Goal: Task Accomplishment & Management: Complete application form

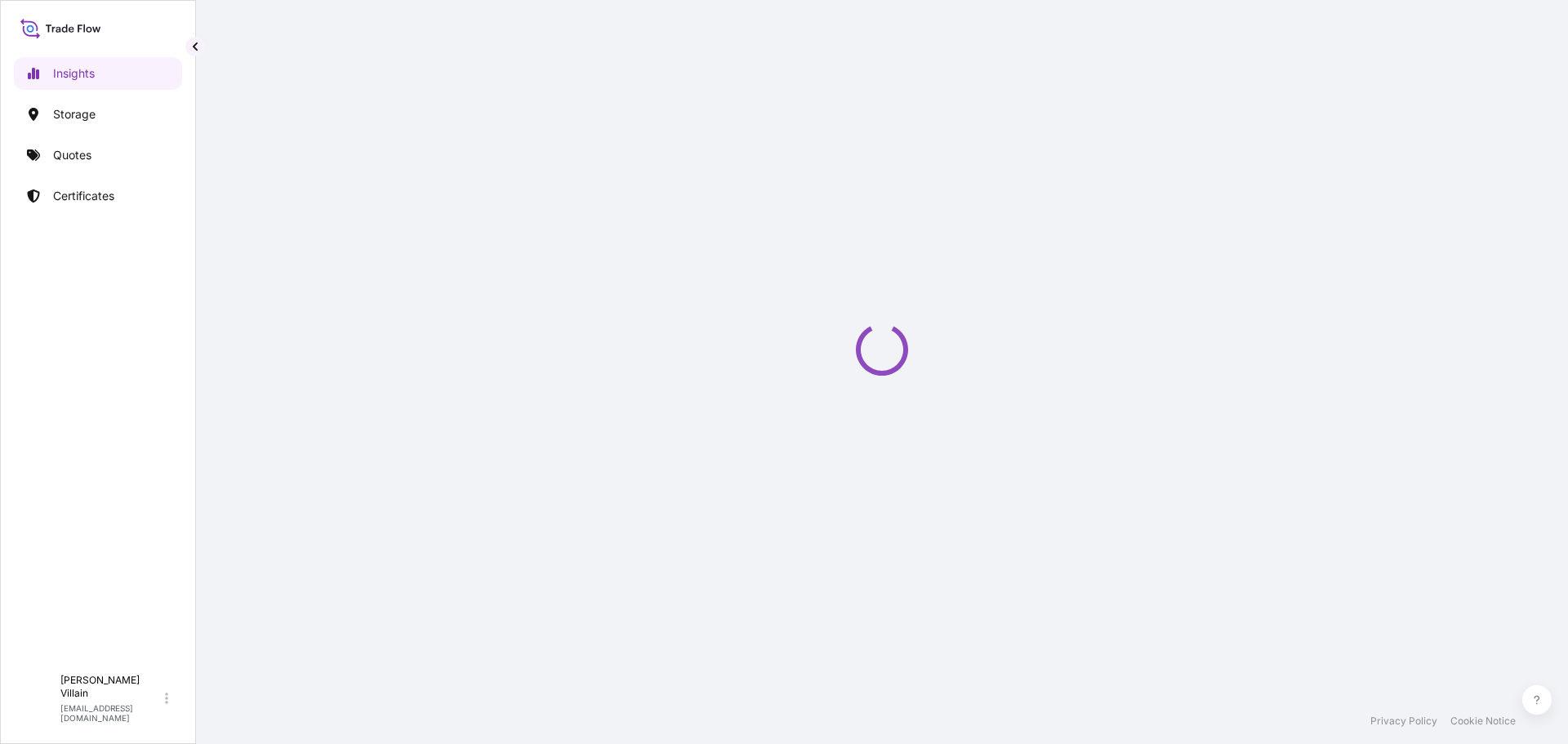
select select "2025"
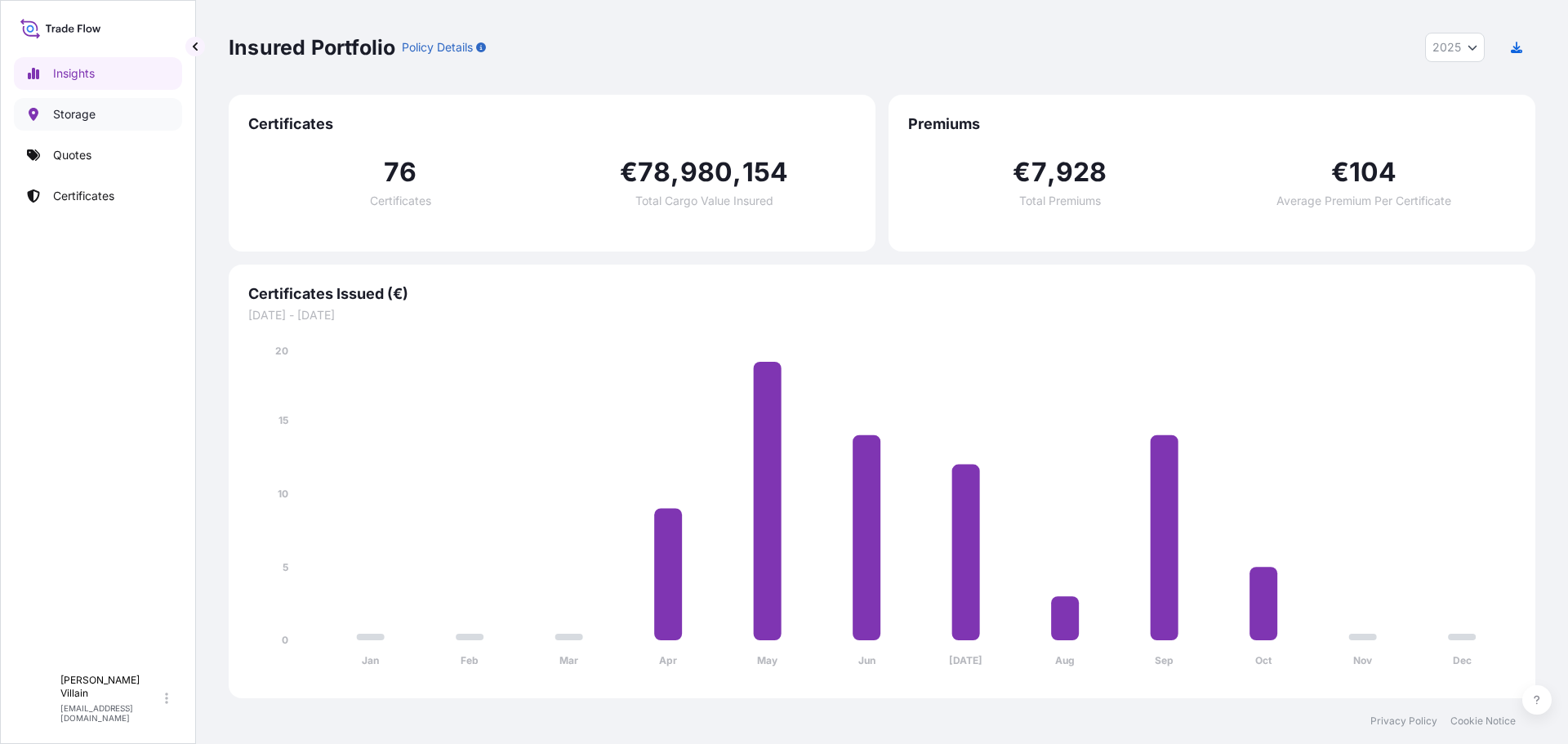
click at [84, 113] on p "Storage" at bounding box center [74, 114] width 43 height 16
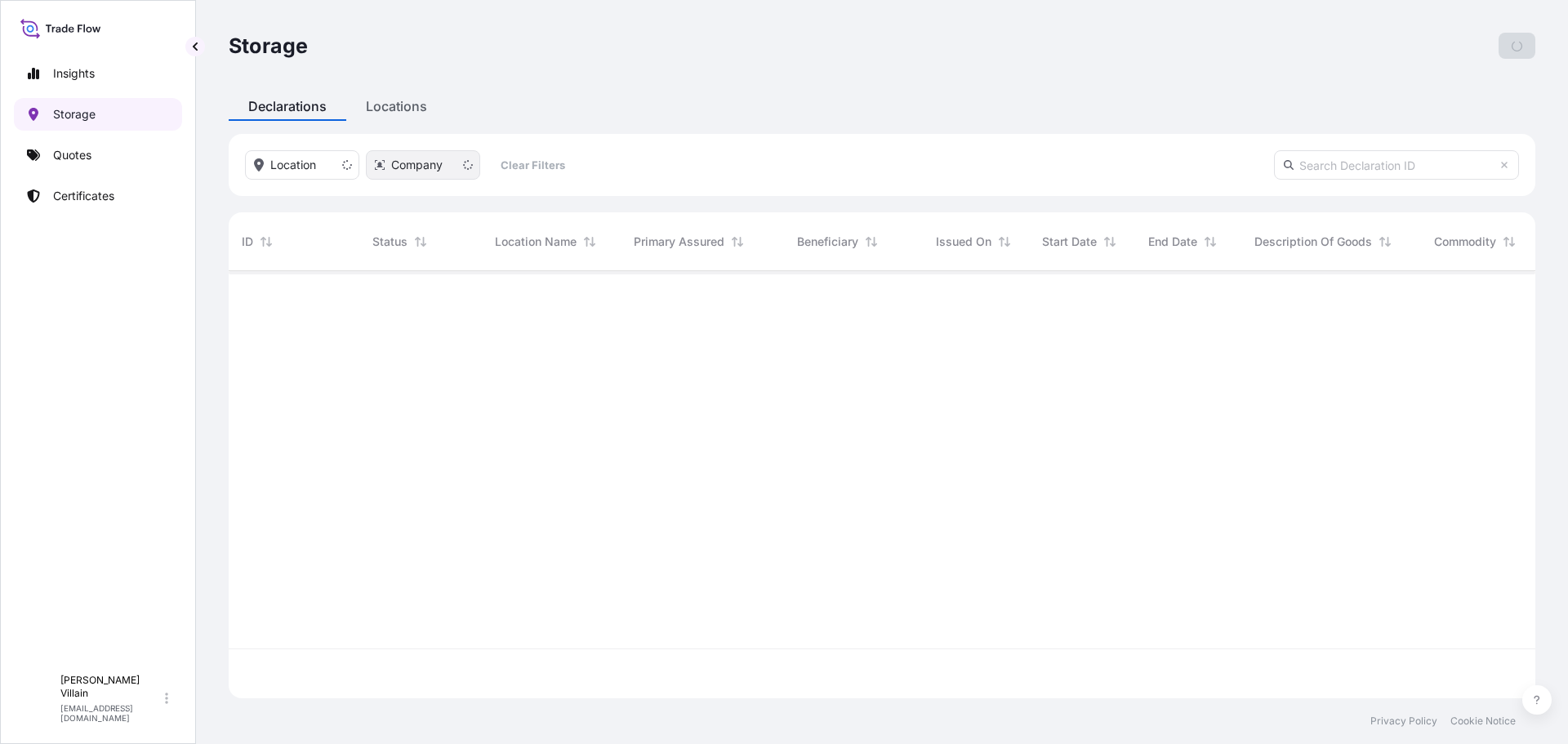
scroll to position [424, 1295]
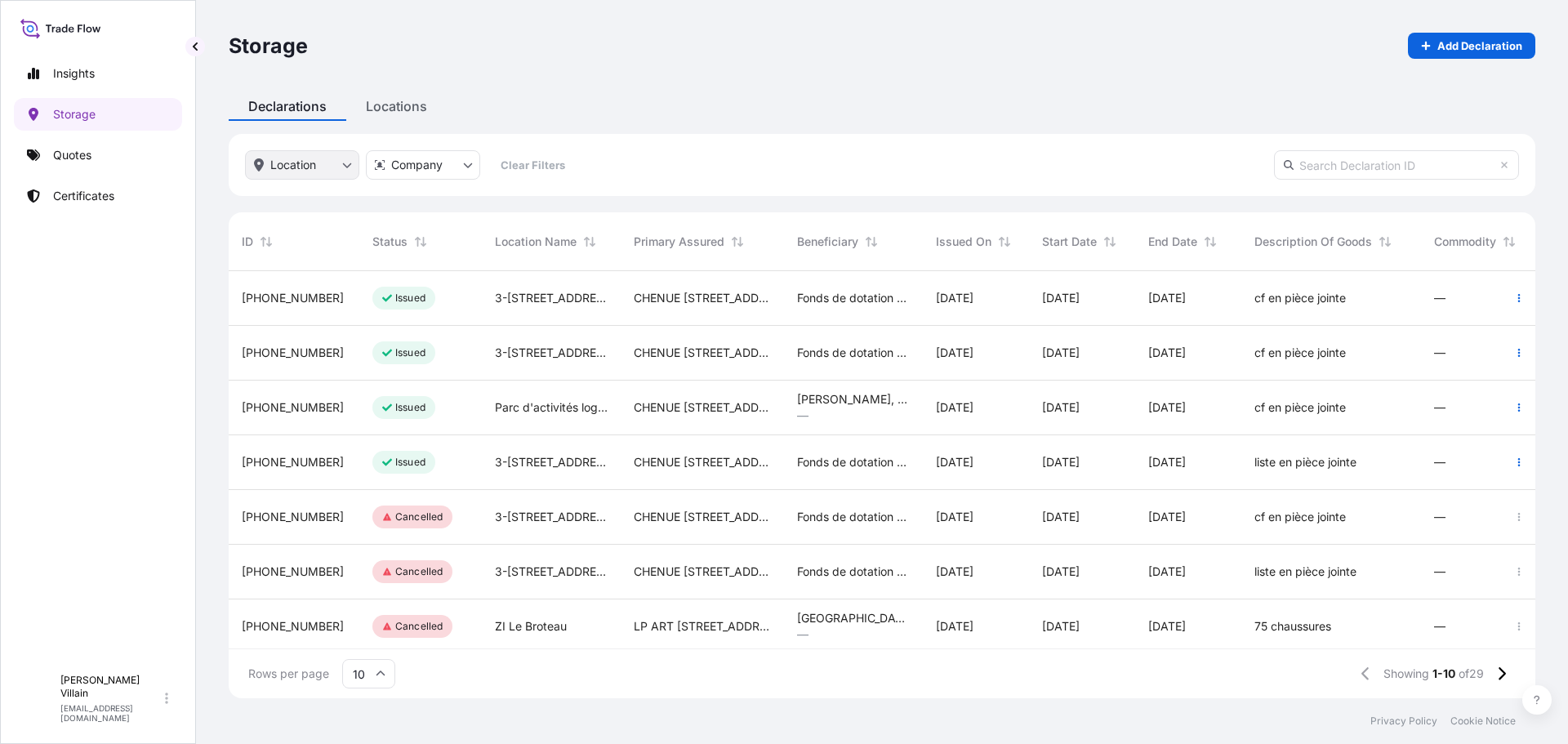
click at [284, 168] on html "Insights Storage Quotes Certificates F [PERSON_NAME] [EMAIL_ADDRESS][DOMAIN_NAM…" at bounding box center [784, 372] width 1568 height 744
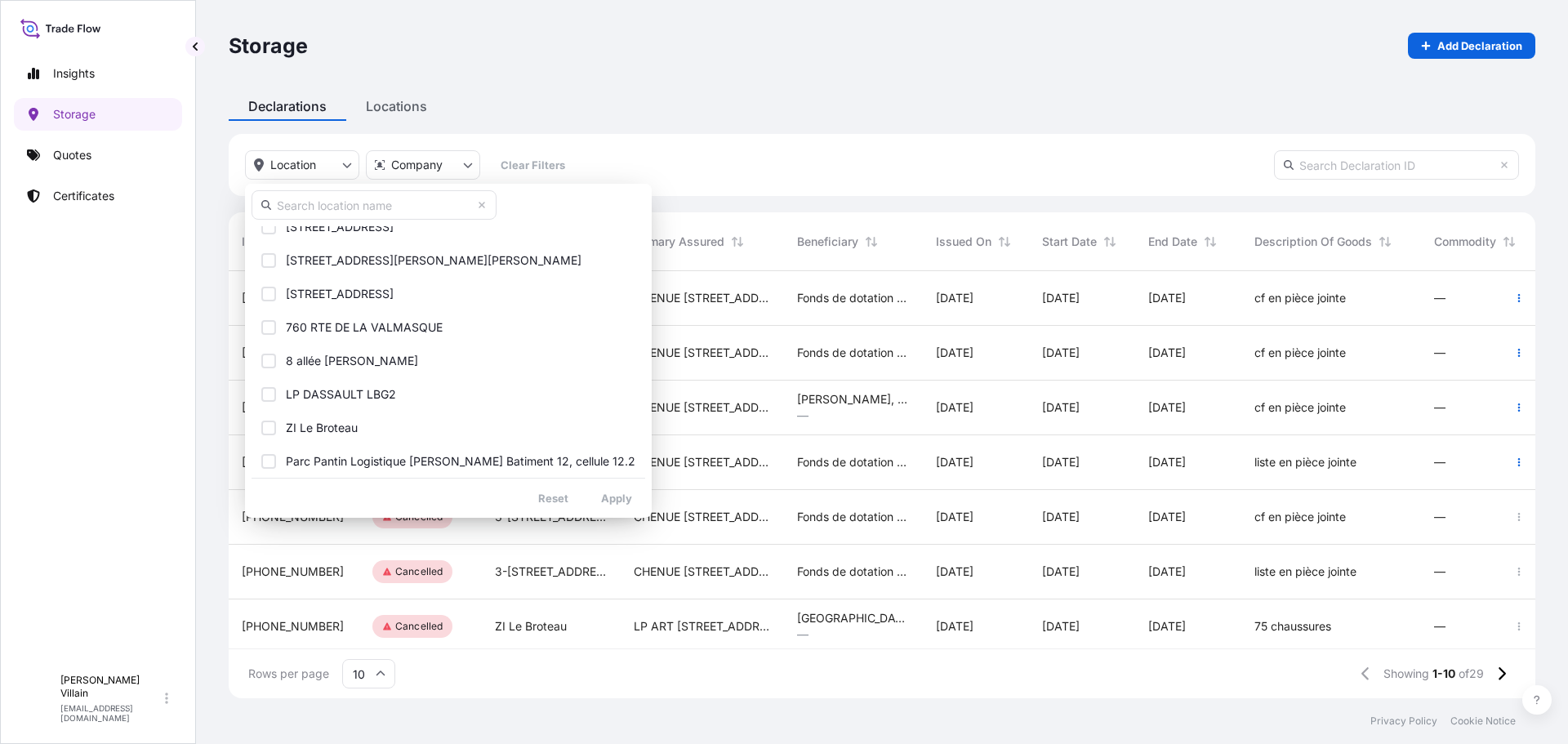
scroll to position [327, 0]
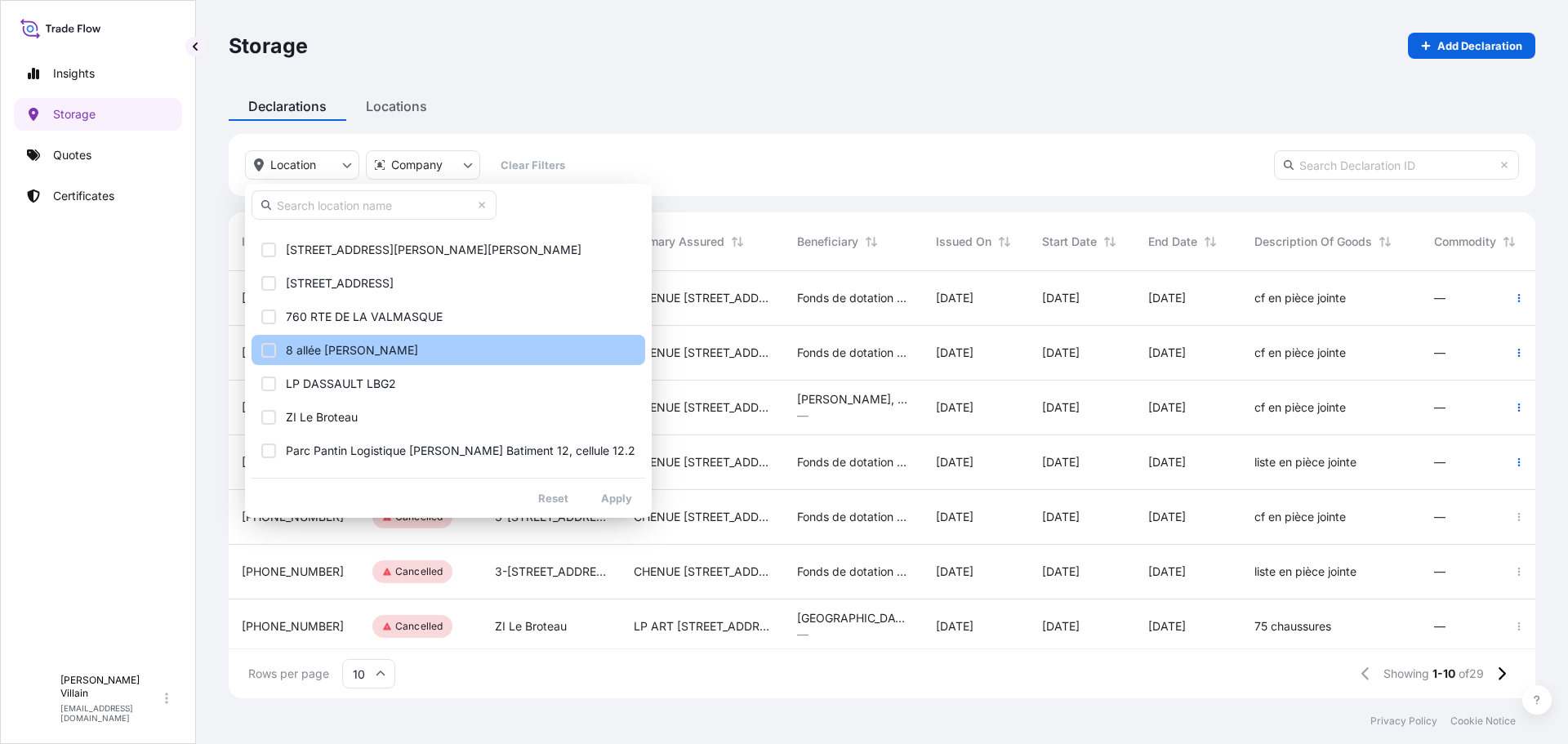
click at [390, 341] on button "8 allée [PERSON_NAME]" at bounding box center [448, 350] width 393 height 30
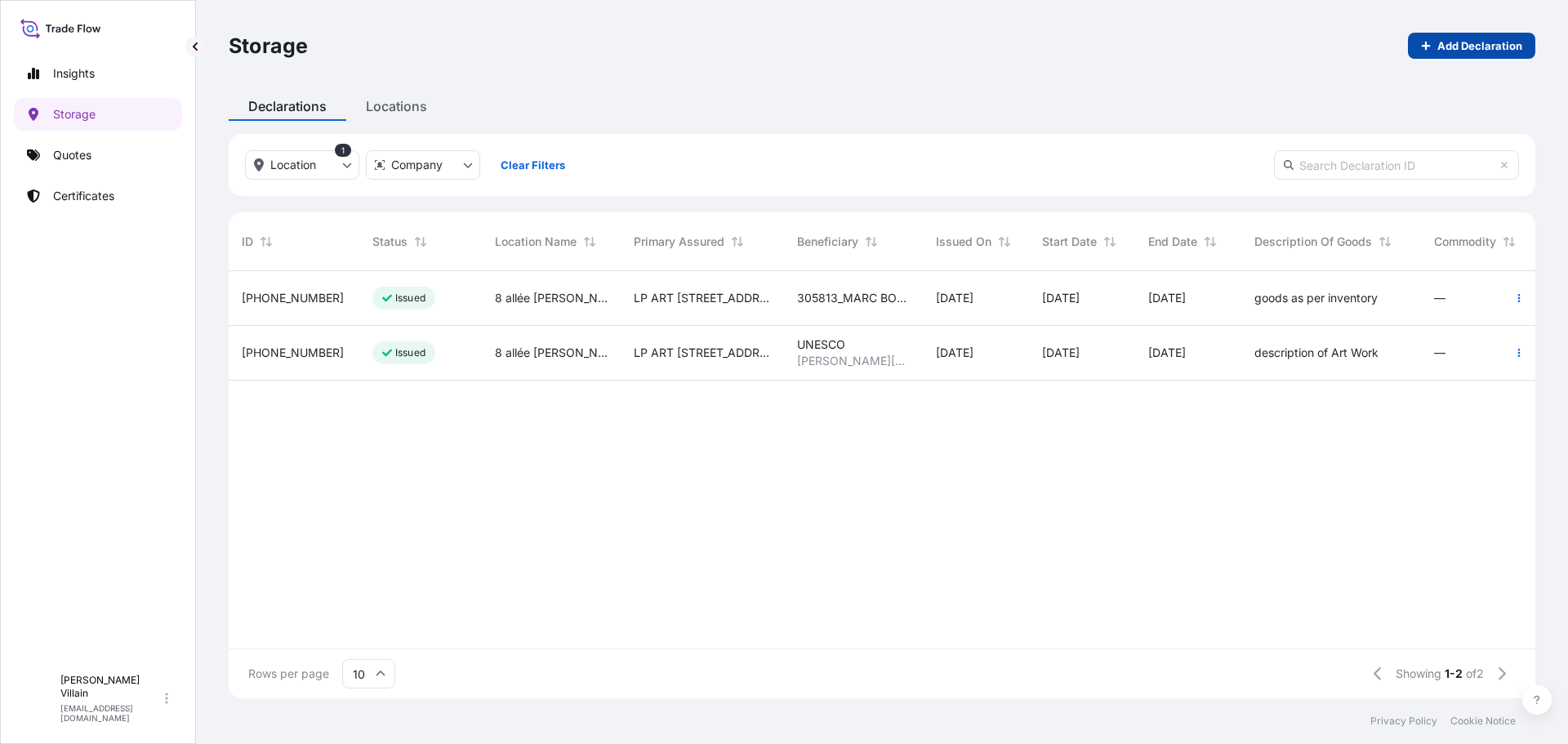
click at [1451, 44] on p "Add Declaration" at bounding box center [1479, 46] width 85 height 16
select select "EUR"
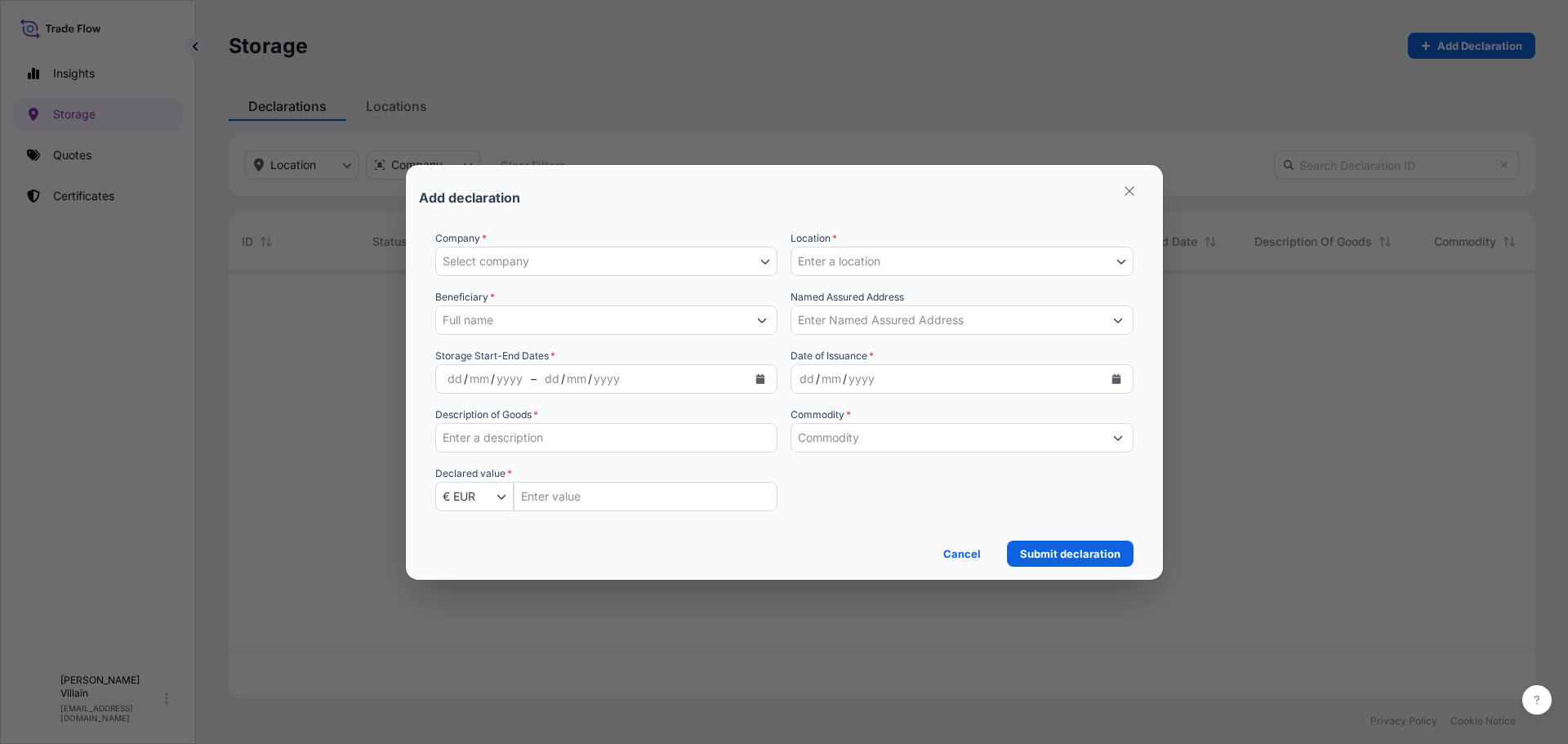
click at [501, 258] on span "Select company" at bounding box center [485, 262] width 87 height 16
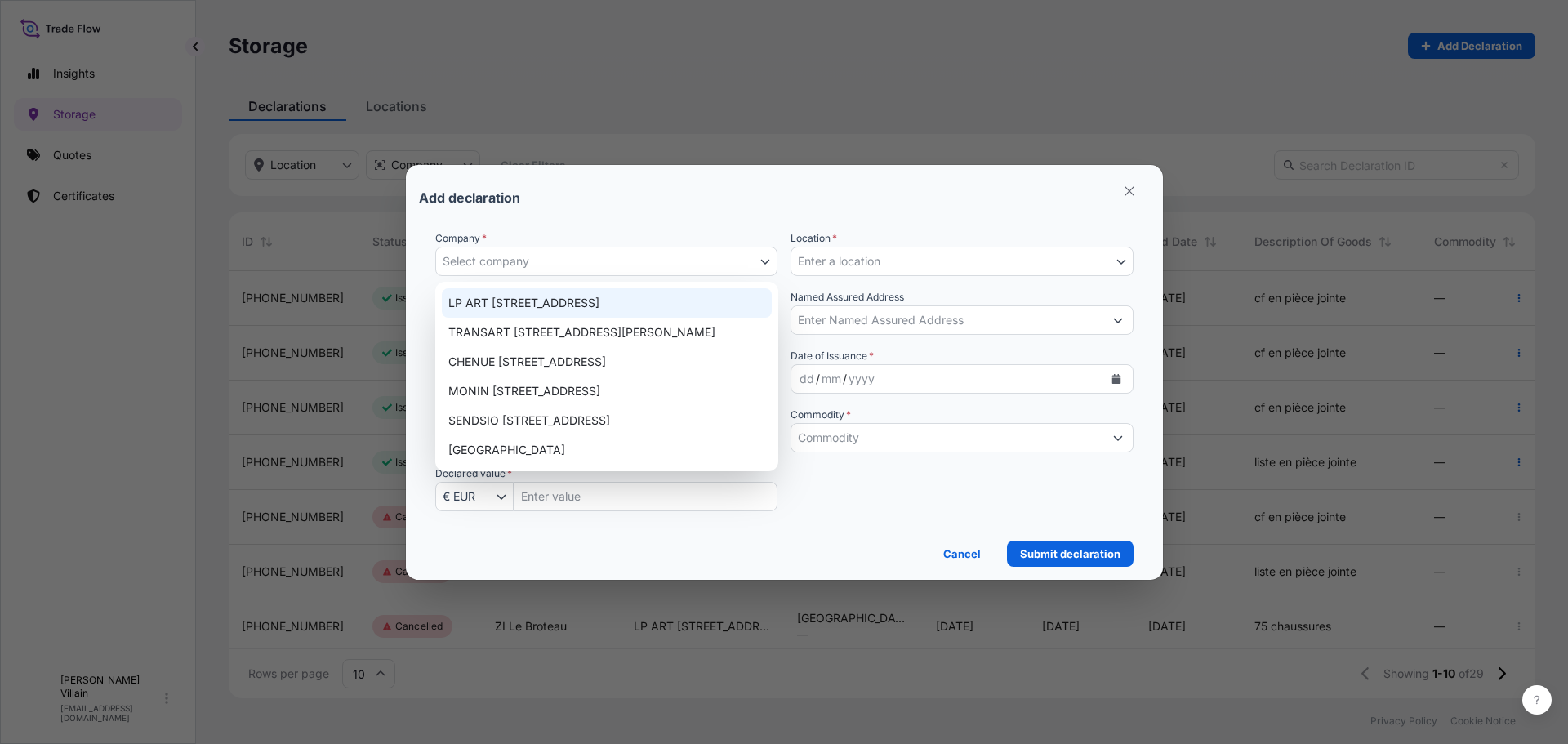
click at [525, 294] on div "LP ART [STREET_ADDRESS]" at bounding box center [607, 303] width 329 height 29
select select "31995"
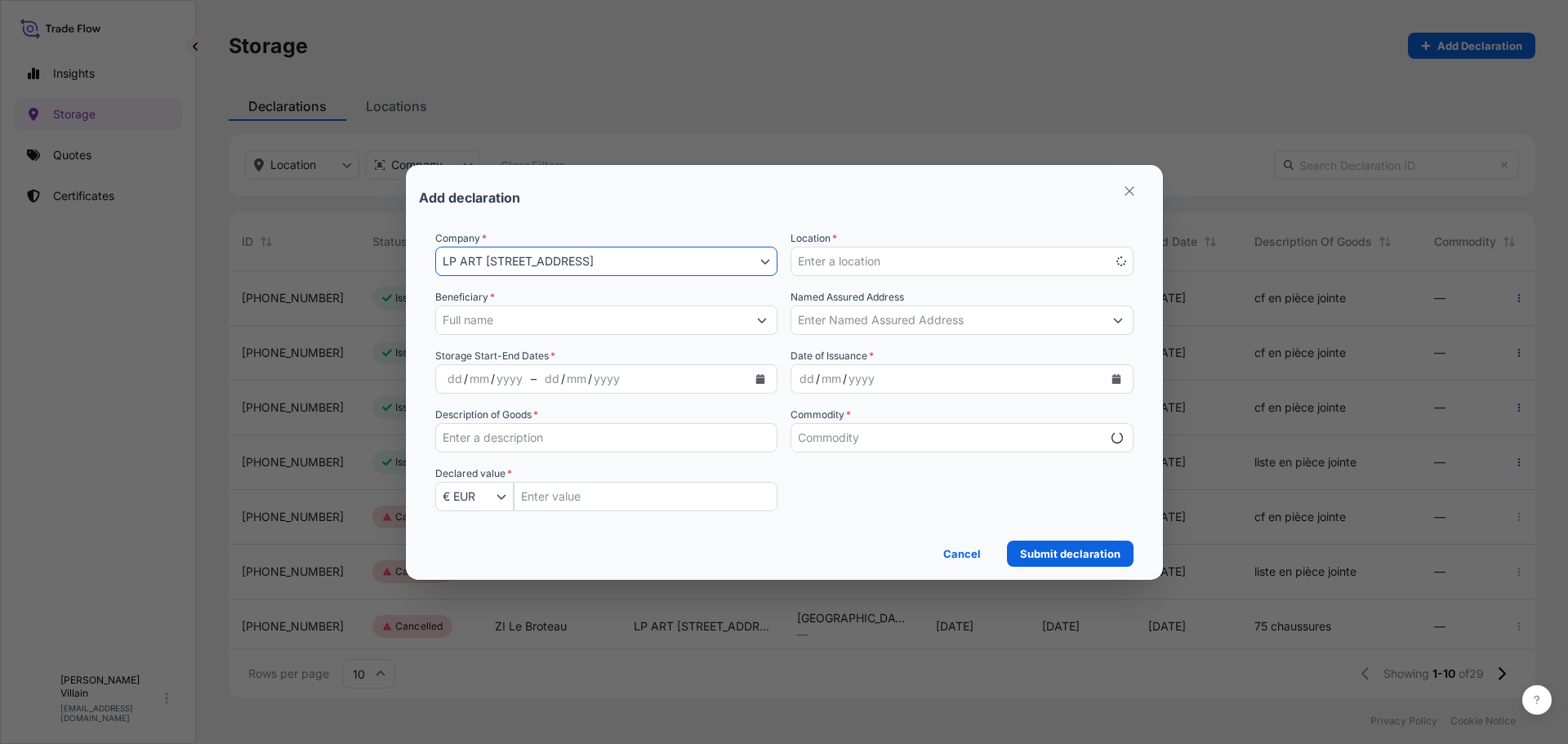
click at [496, 317] on input "Beneficiary *" at bounding box center [592, 320] width 311 height 29
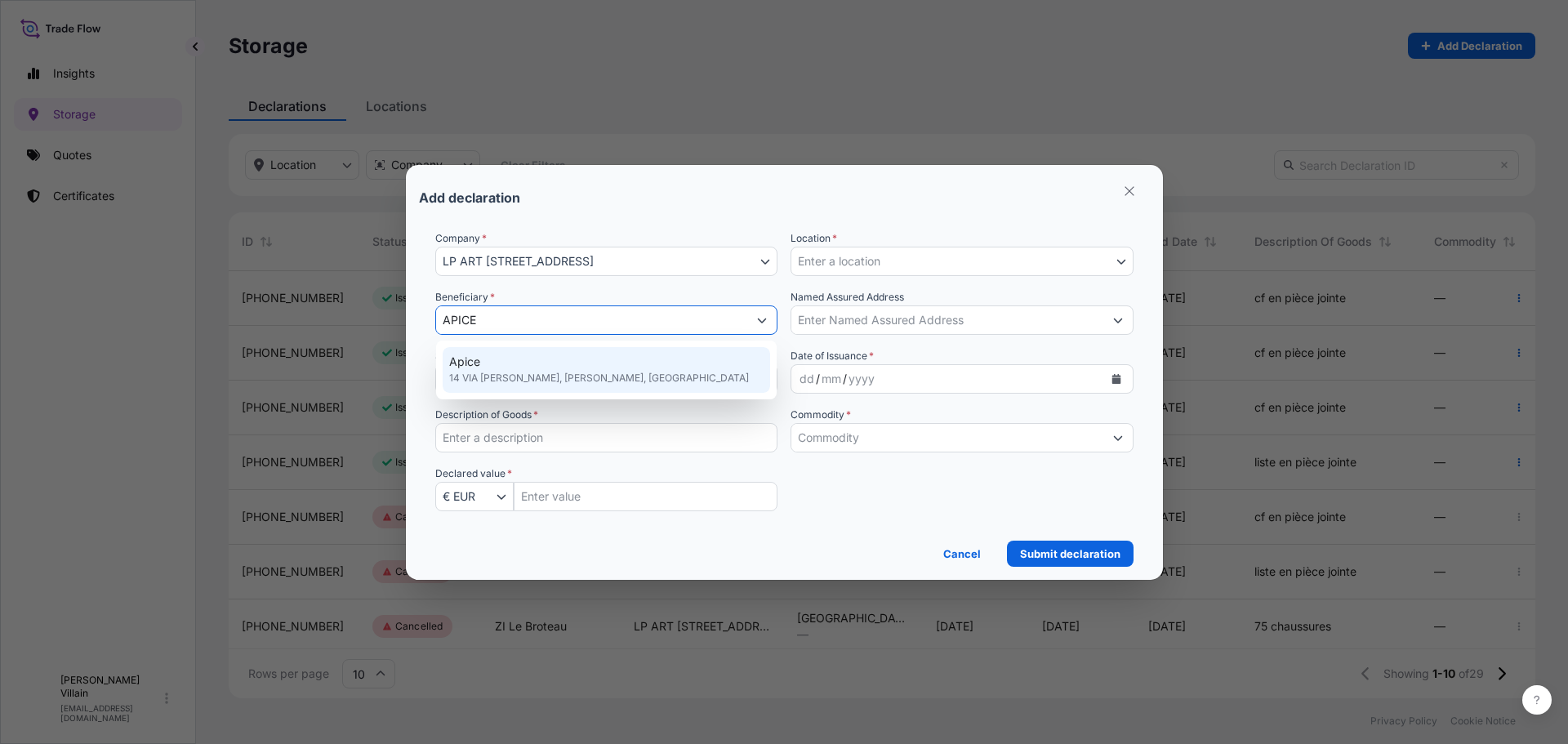
click at [543, 384] on span "14 VIA [PERSON_NAME], [PERSON_NAME], [GEOGRAPHIC_DATA]" at bounding box center [599, 378] width 299 height 16
type input "Apice"
type input "14 VIA [PERSON_NAME]"
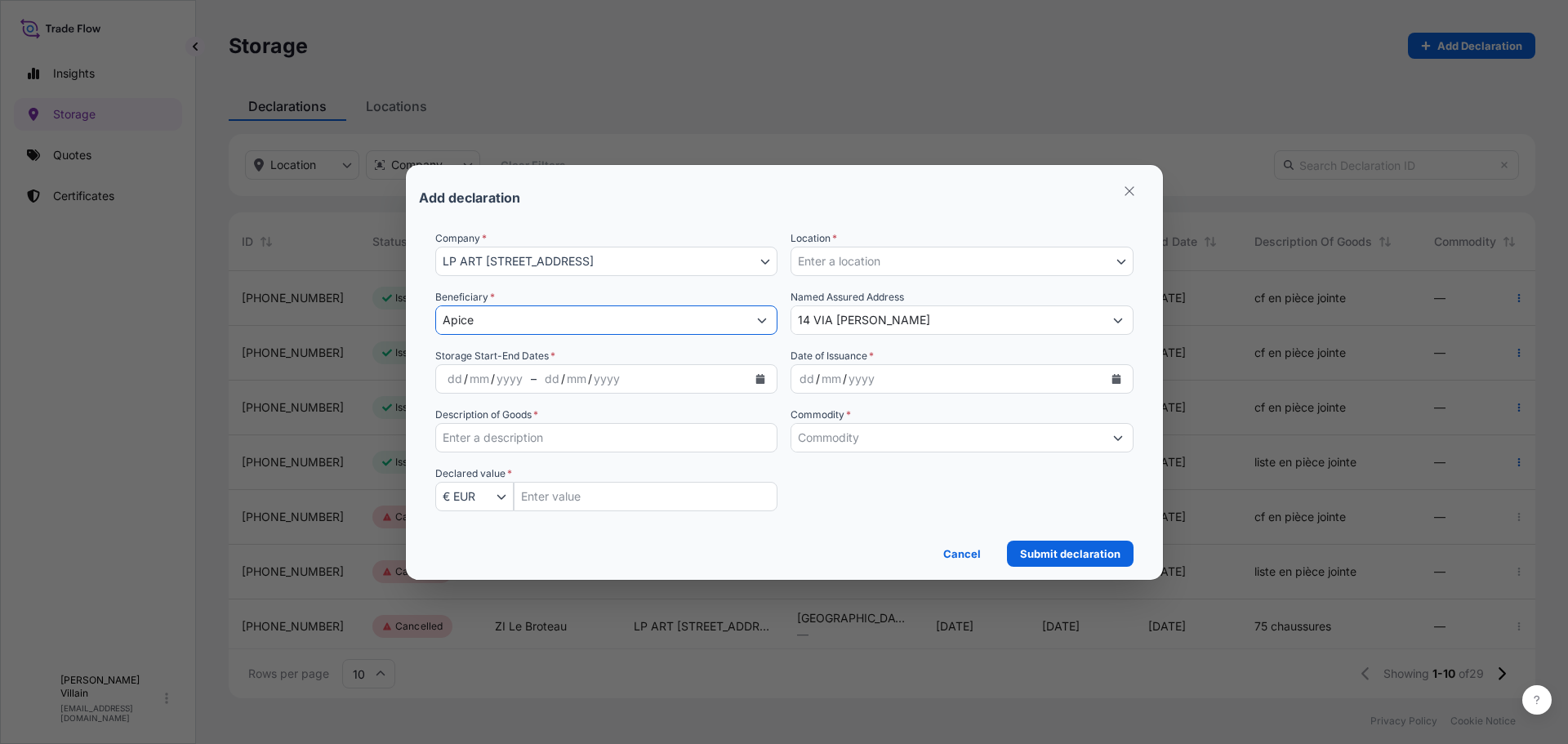
type input "Apice"
click at [473, 371] on div "mm" at bounding box center [479, 379] width 23 height 20
click at [757, 375] on icon "Calendar" at bounding box center [760, 379] width 9 height 10
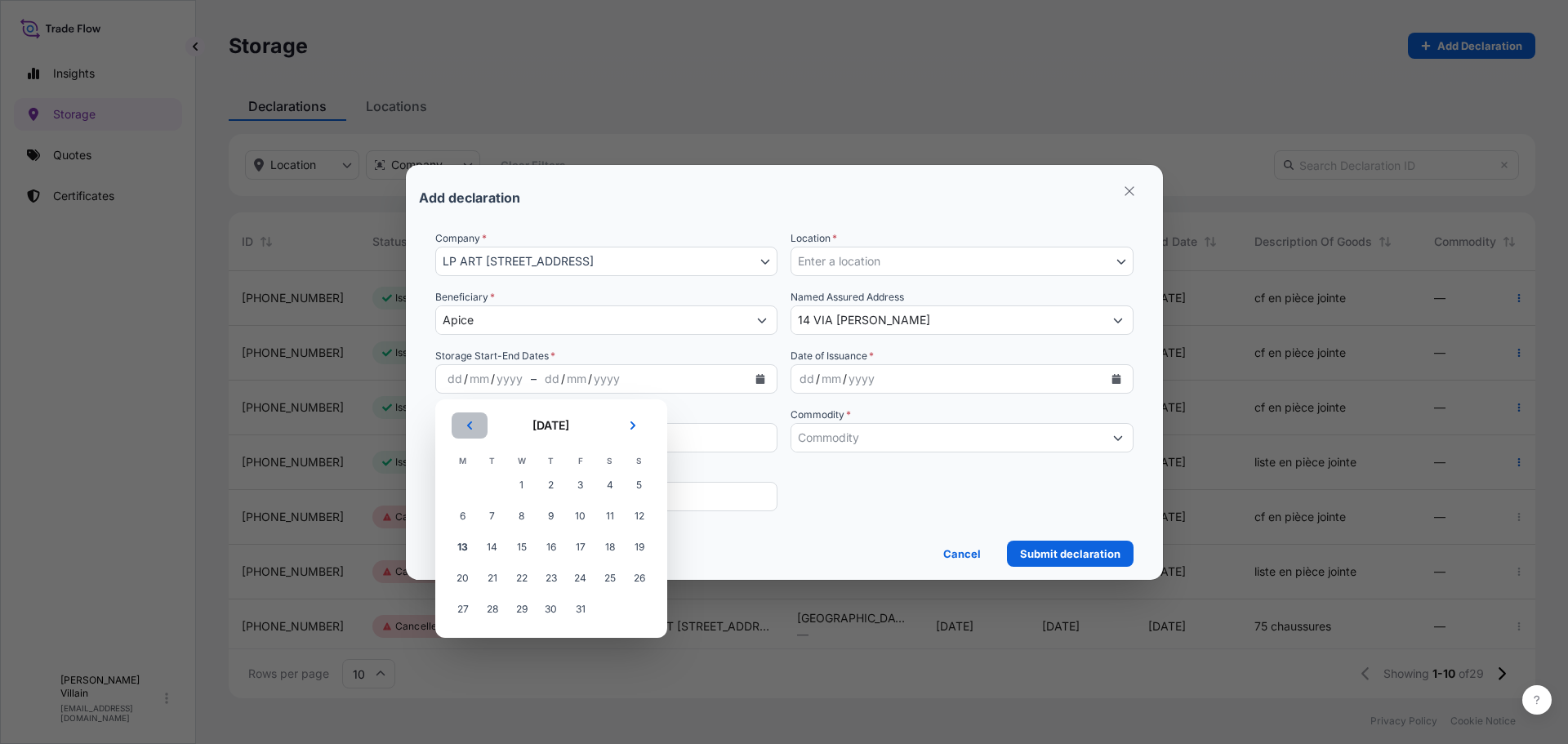
click at [468, 424] on icon "Previous" at bounding box center [468, 425] width 5 height 8
click at [577, 482] on span "1" at bounding box center [580, 484] width 29 height 29
click at [629, 429] on icon "Next" at bounding box center [633, 425] width 10 height 10
click at [630, 428] on icon "Next" at bounding box center [633, 425] width 10 height 10
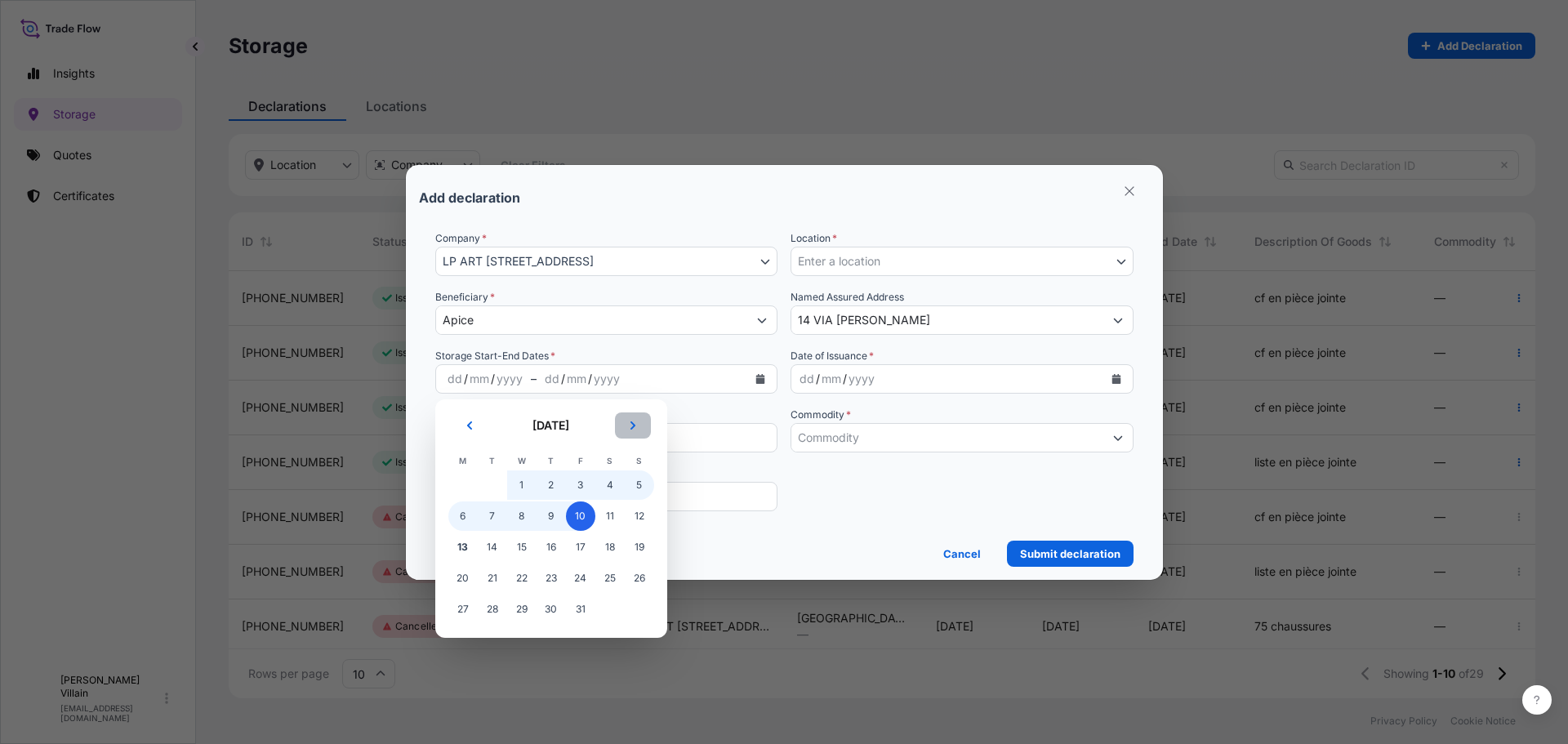
click at [630, 428] on icon "Next" at bounding box center [633, 425] width 10 height 10
click at [631, 428] on icon "Next" at bounding box center [632, 425] width 5 height 8
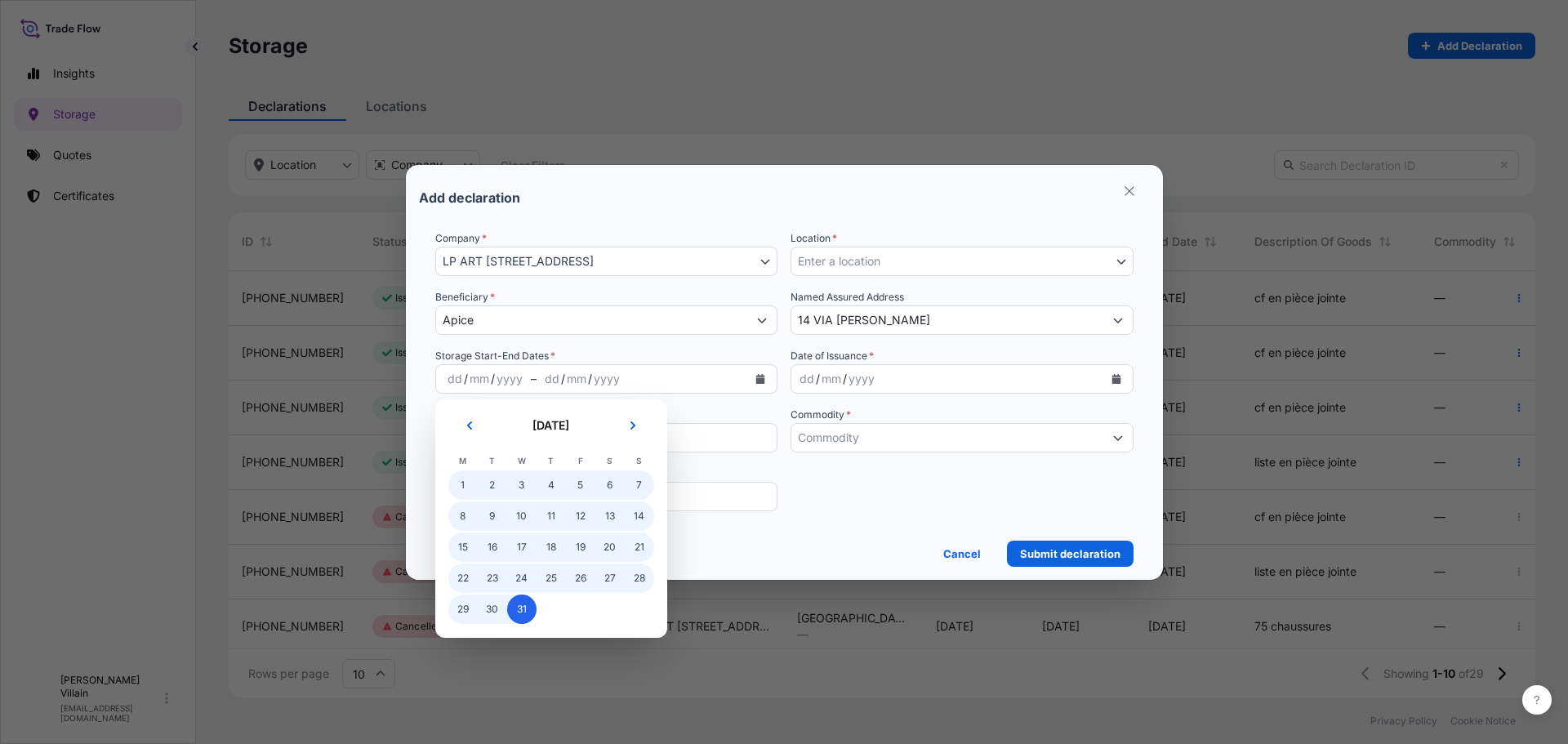
click at [517, 612] on span "31" at bounding box center [521, 609] width 29 height 29
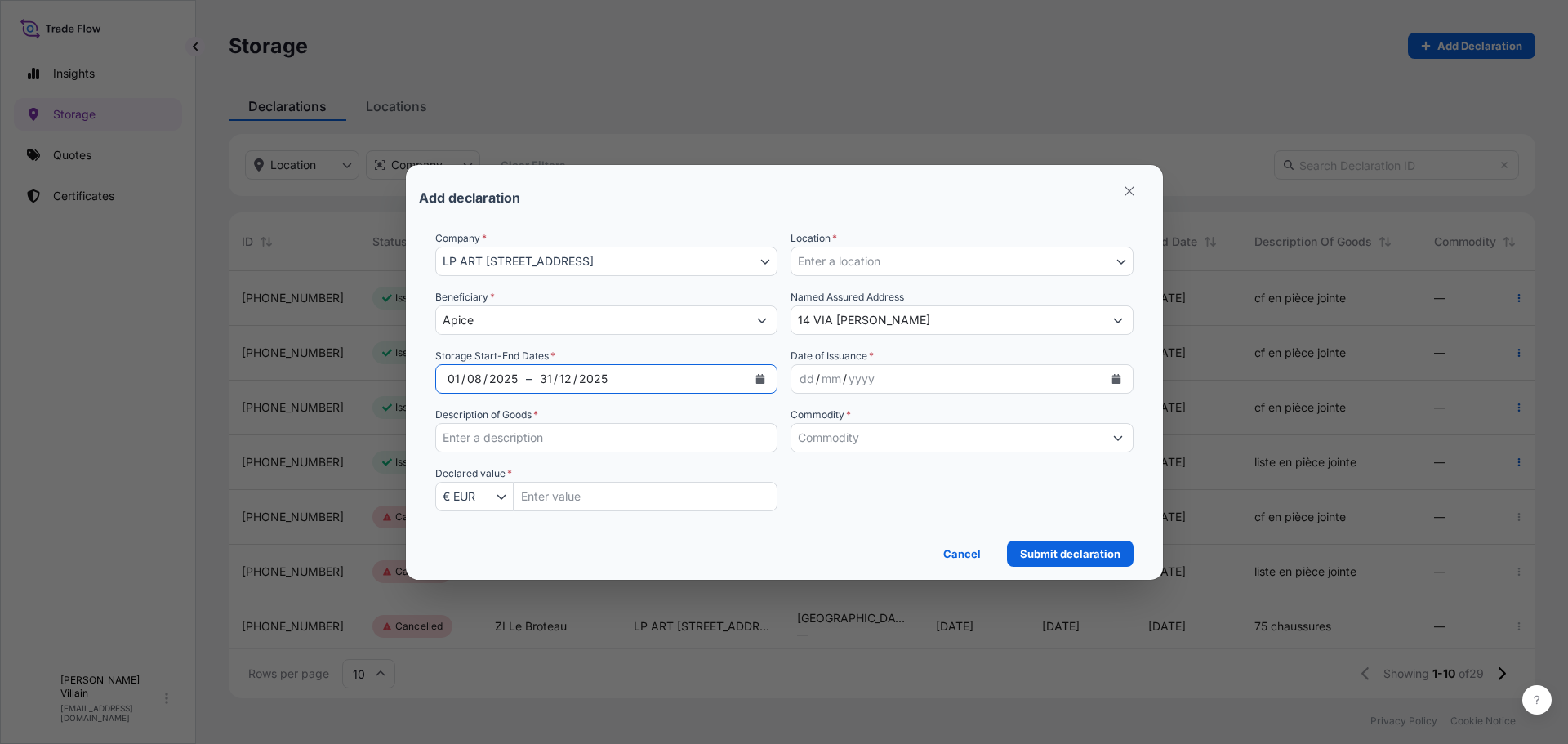
click at [839, 375] on div "mm" at bounding box center [830, 379] width 23 height 20
click at [1116, 380] on icon "Calendar" at bounding box center [1115, 379] width 9 height 10
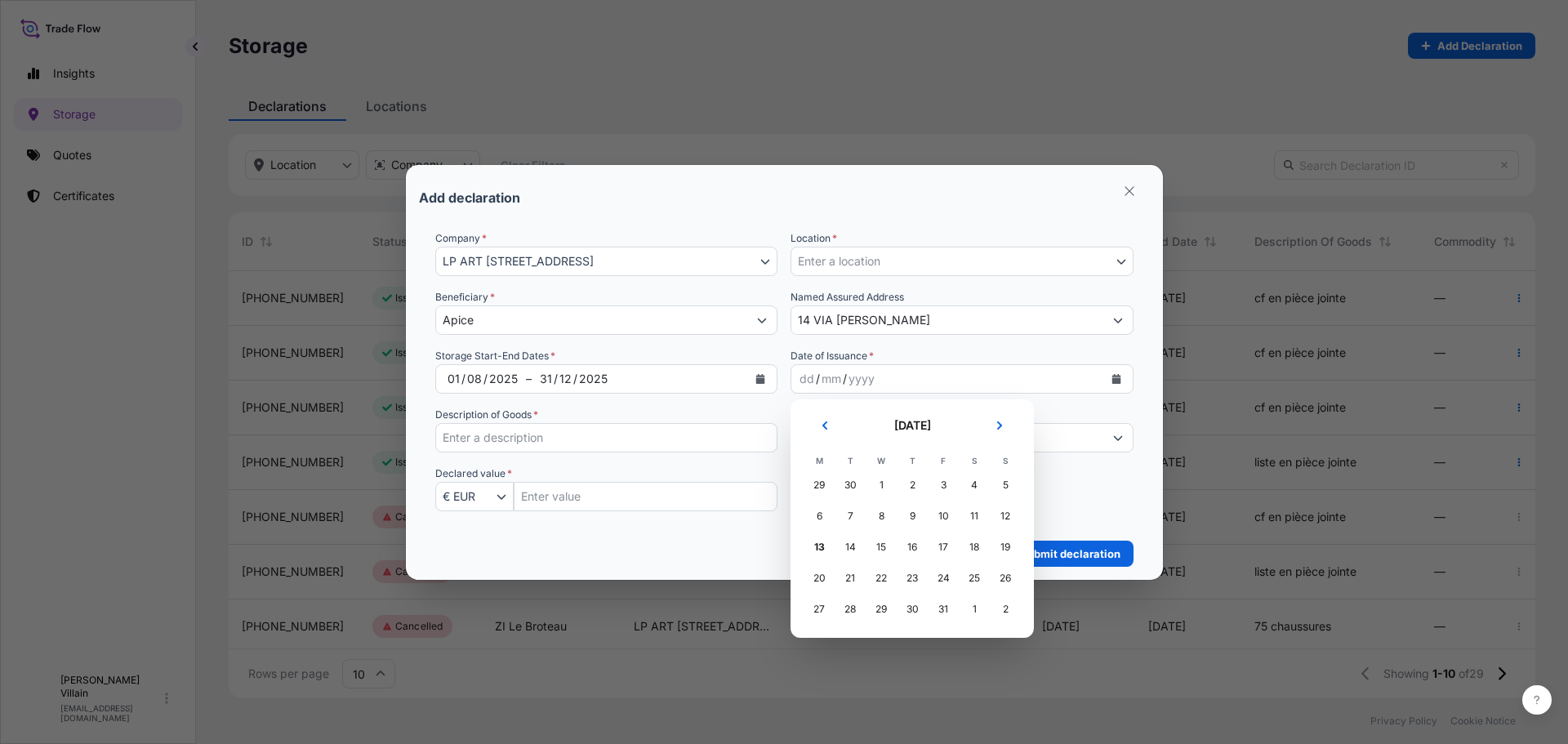
click at [816, 434] on button "Previous" at bounding box center [824, 425] width 36 height 26
click at [816, 433] on button "Previous" at bounding box center [824, 425] width 36 height 26
click at [818, 432] on button "Previous" at bounding box center [824, 425] width 36 height 26
click at [994, 429] on icon "Next" at bounding box center [999, 425] width 10 height 10
click at [940, 486] on div "1" at bounding box center [942, 484] width 29 height 29
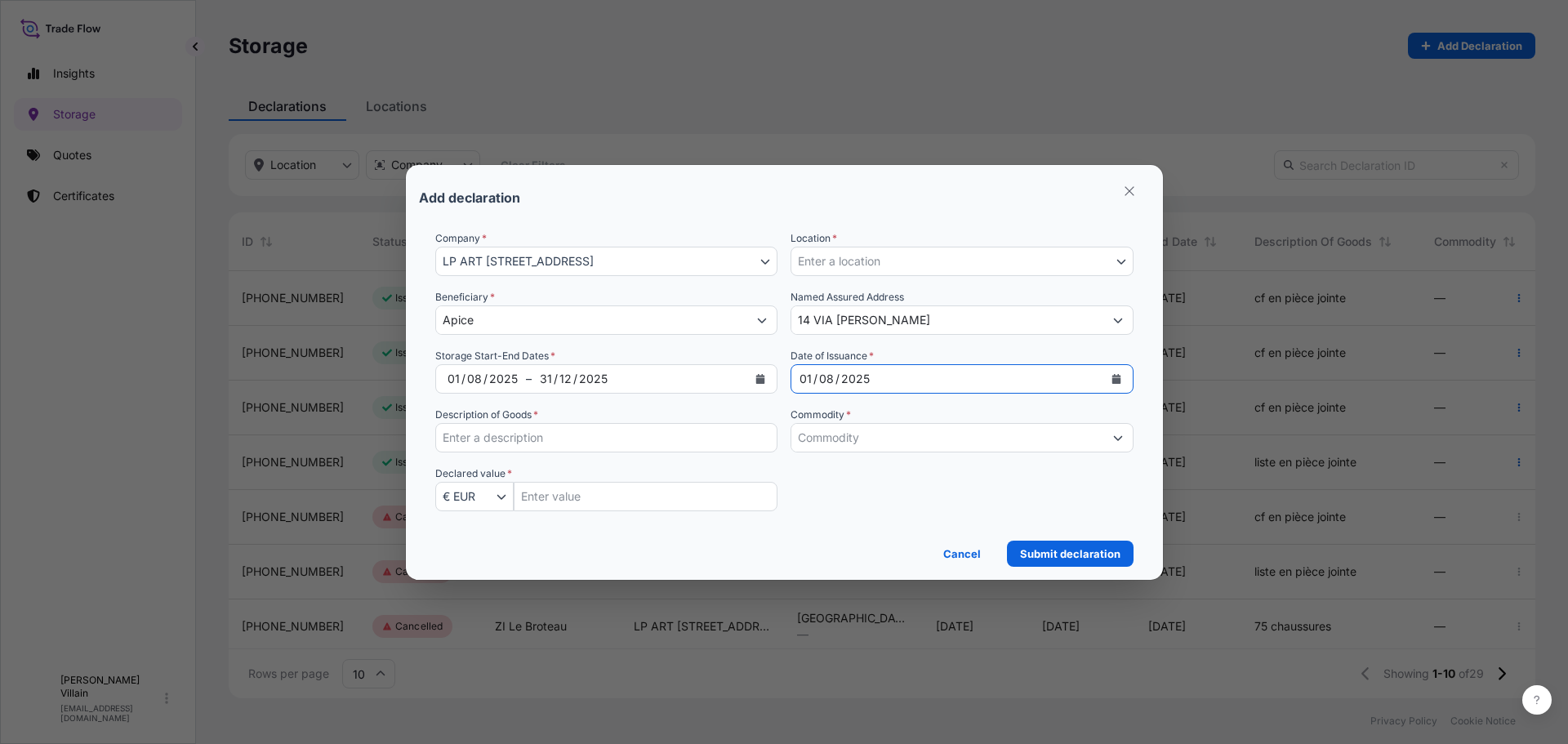
click at [480, 439] on input "Description of Goods *" at bounding box center [607, 437] width 343 height 29
type input "c"
type input "mosaique"
click at [871, 433] on input "Commodity *" at bounding box center [947, 437] width 311 height 29
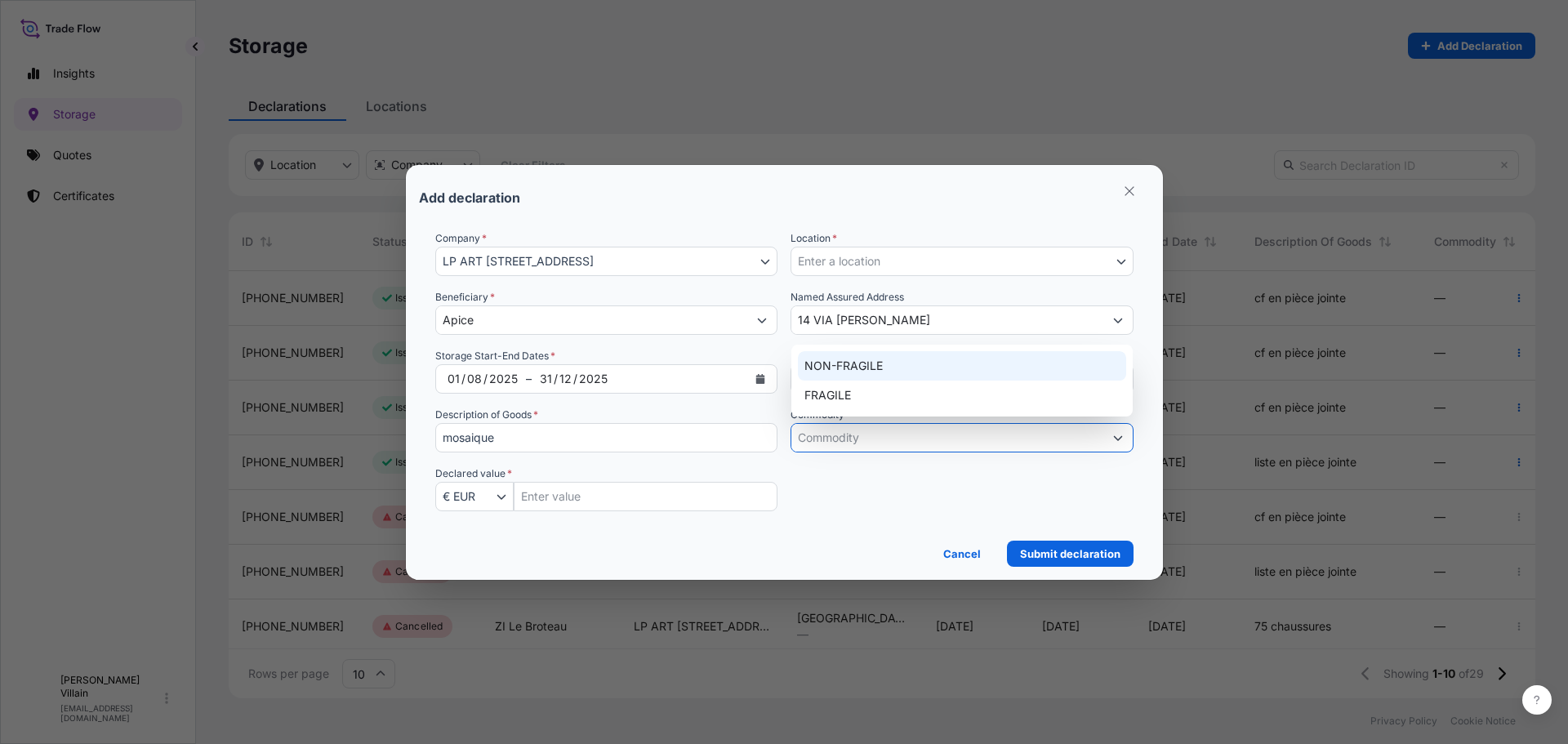
click at [856, 368] on div "NON-FRAGILE" at bounding box center [961, 366] width 328 height 29
type input "NON-FRAGILE"
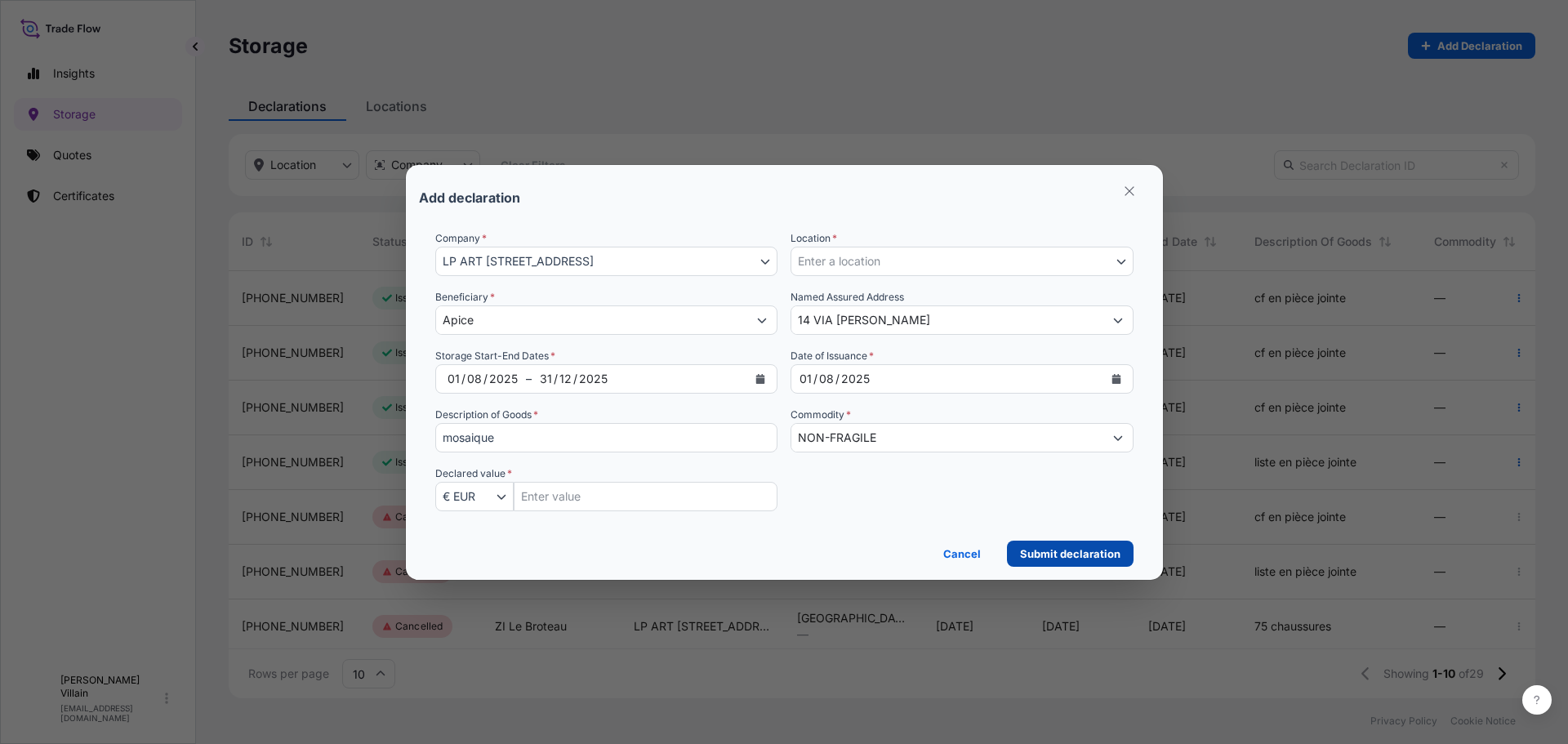
click at [1065, 557] on p "Submit declaration" at bounding box center [1070, 553] width 101 height 16
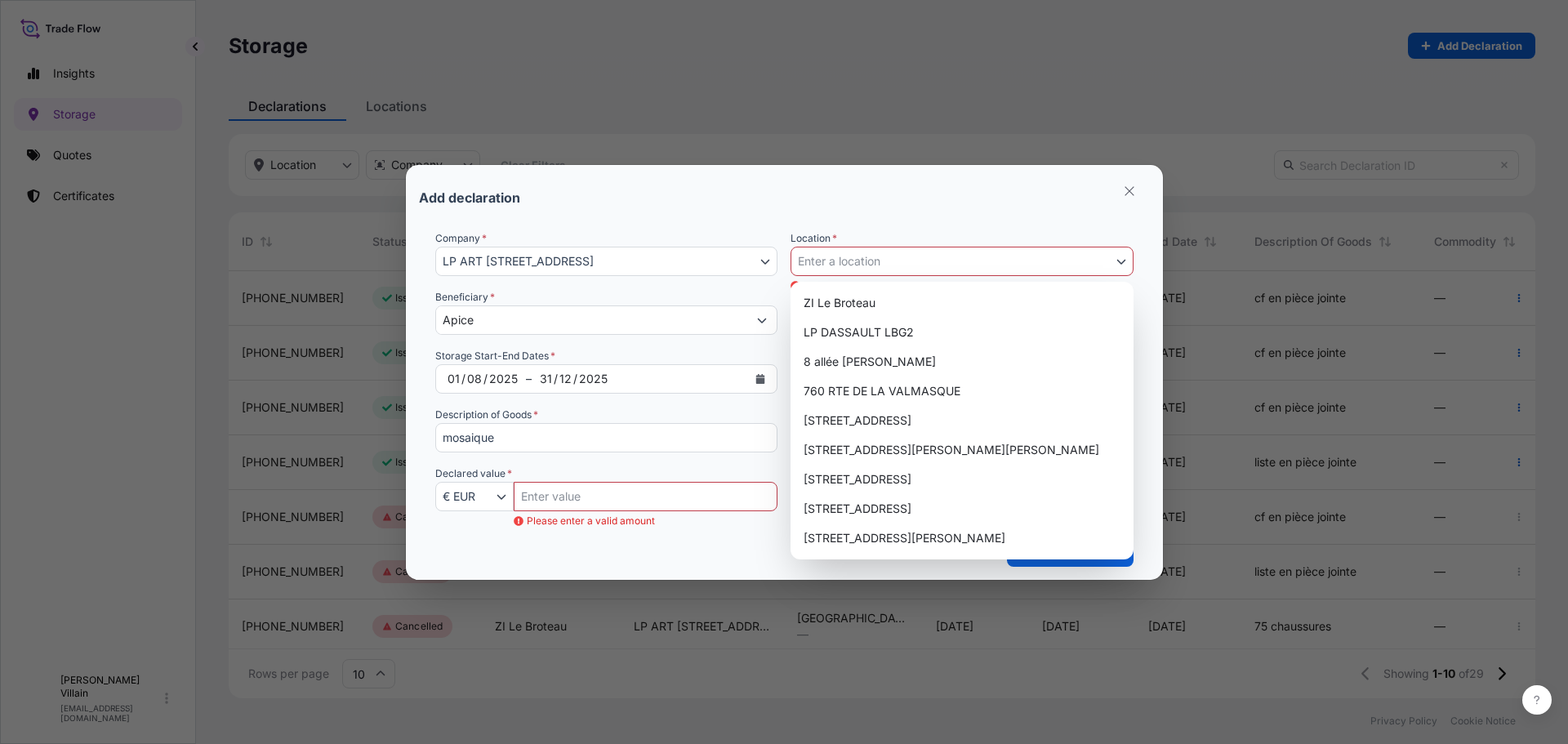
click at [828, 258] on span "Enter a location" at bounding box center [838, 262] width 83 height 16
click at [854, 363] on div "8 allée [PERSON_NAME]" at bounding box center [961, 362] width 329 height 29
select select "823"
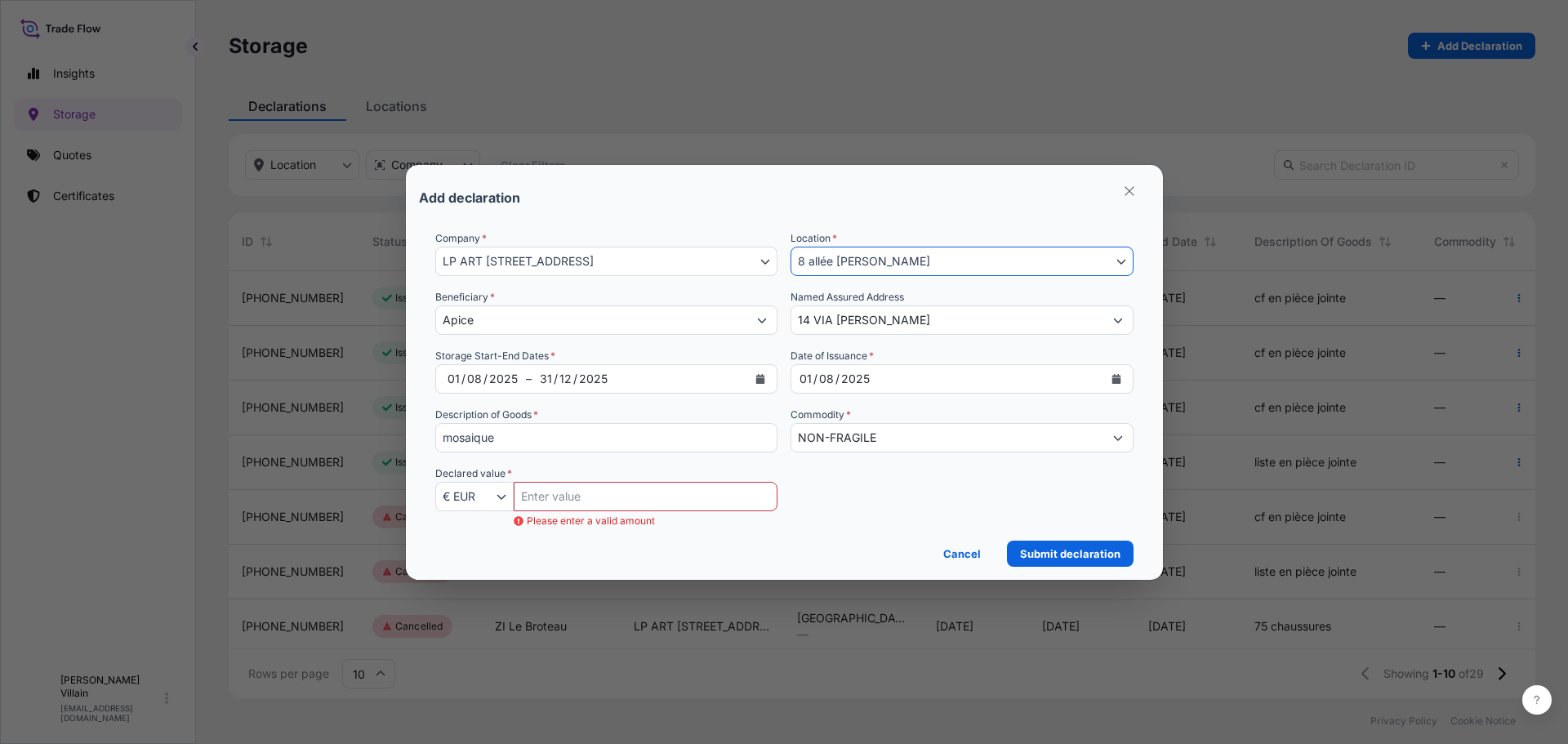
select select "817"
click at [603, 504] on input "Insured Value Amount" at bounding box center [646, 496] width 264 height 29
type input "150000"
click at [962, 512] on div "Company * LP ART 274-[GEOGRAPHIC_DATA] - [GEOGRAPHIC_DATA][PERSON_NAME] ART 274…" at bounding box center [784, 380] width 698 height 301
click at [1094, 557] on p "Submit declaration" at bounding box center [1070, 553] width 101 height 16
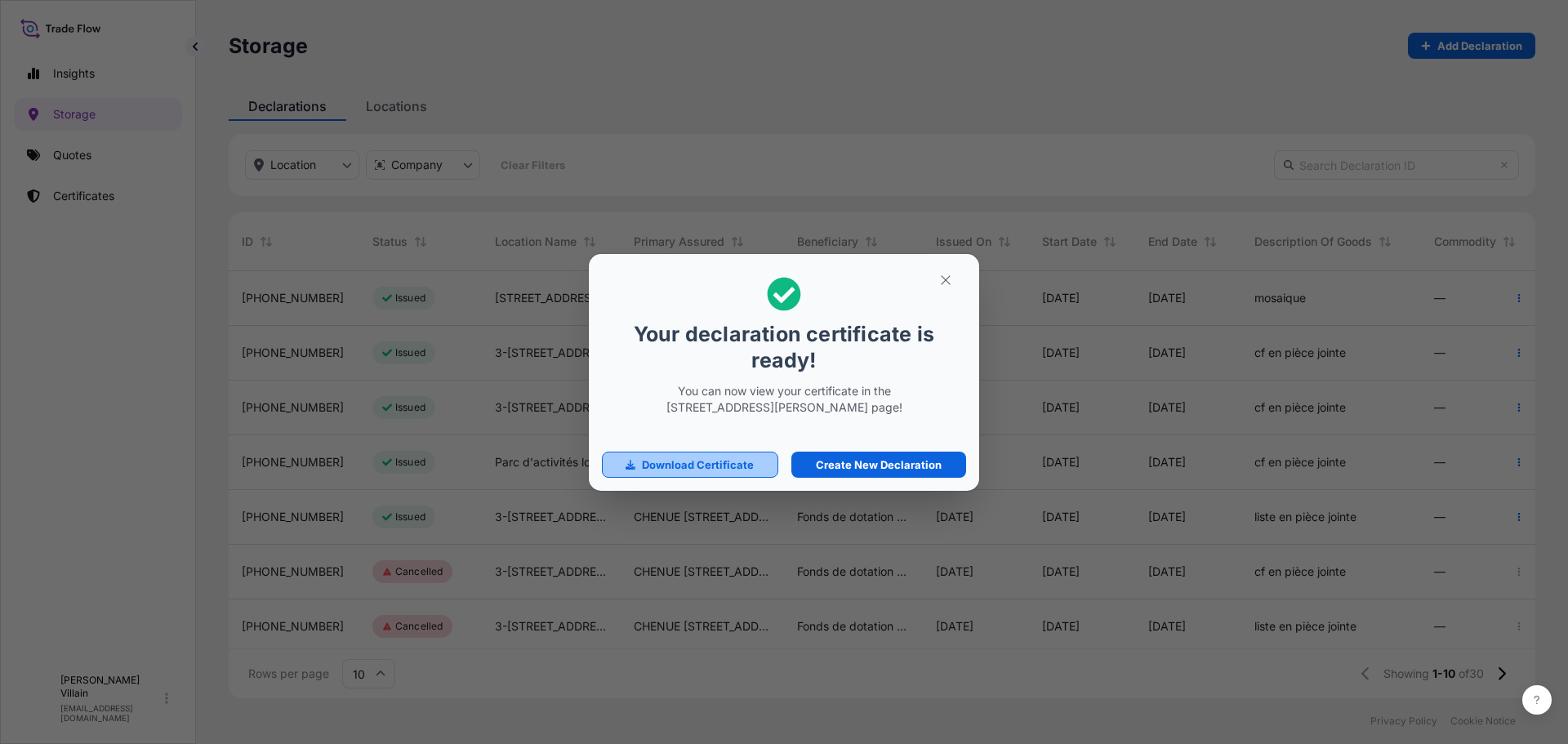
click at [736, 465] on p "Download Certificate" at bounding box center [698, 464] width 112 height 16
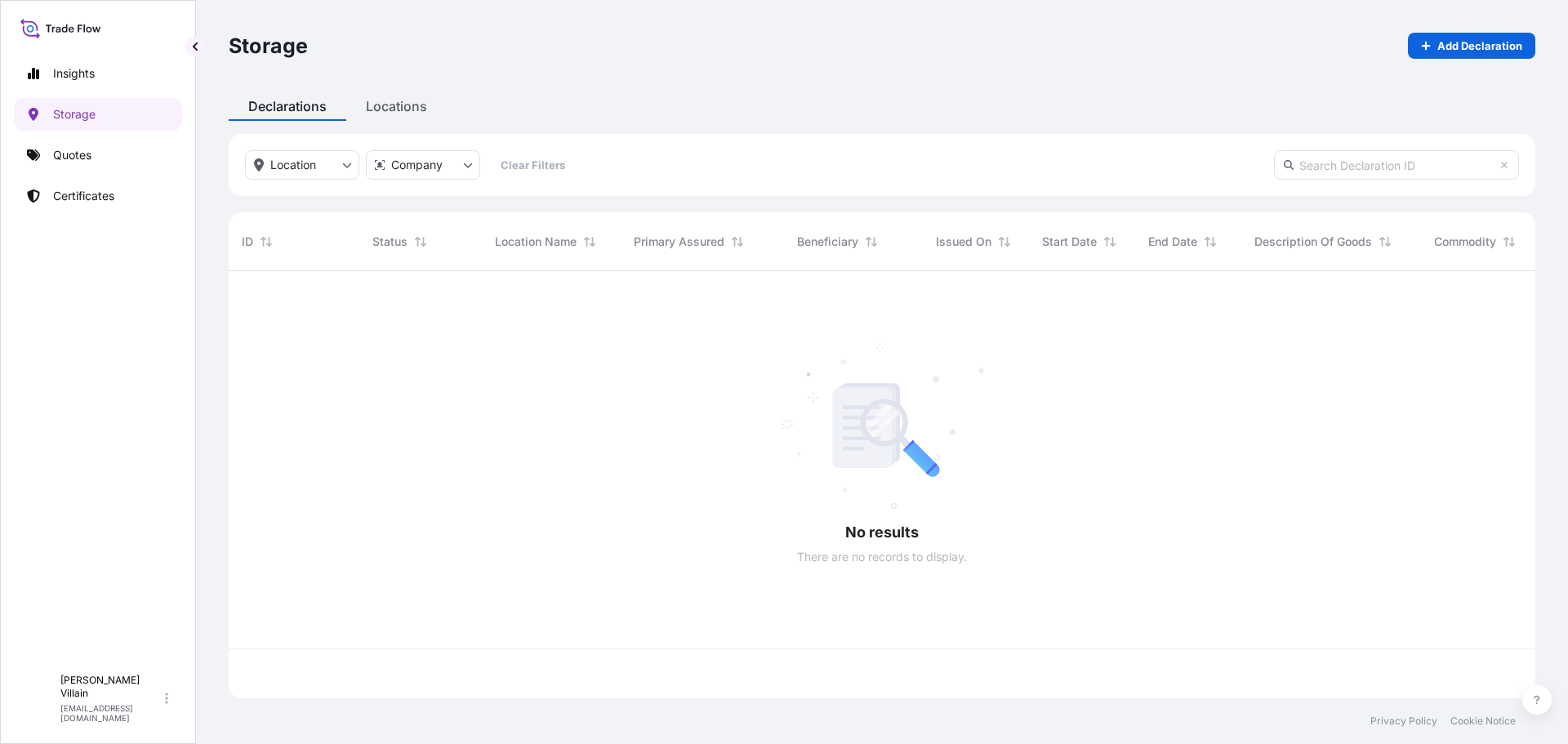
scroll to position [424, 1295]
